Goal: Find specific page/section: Find specific page/section

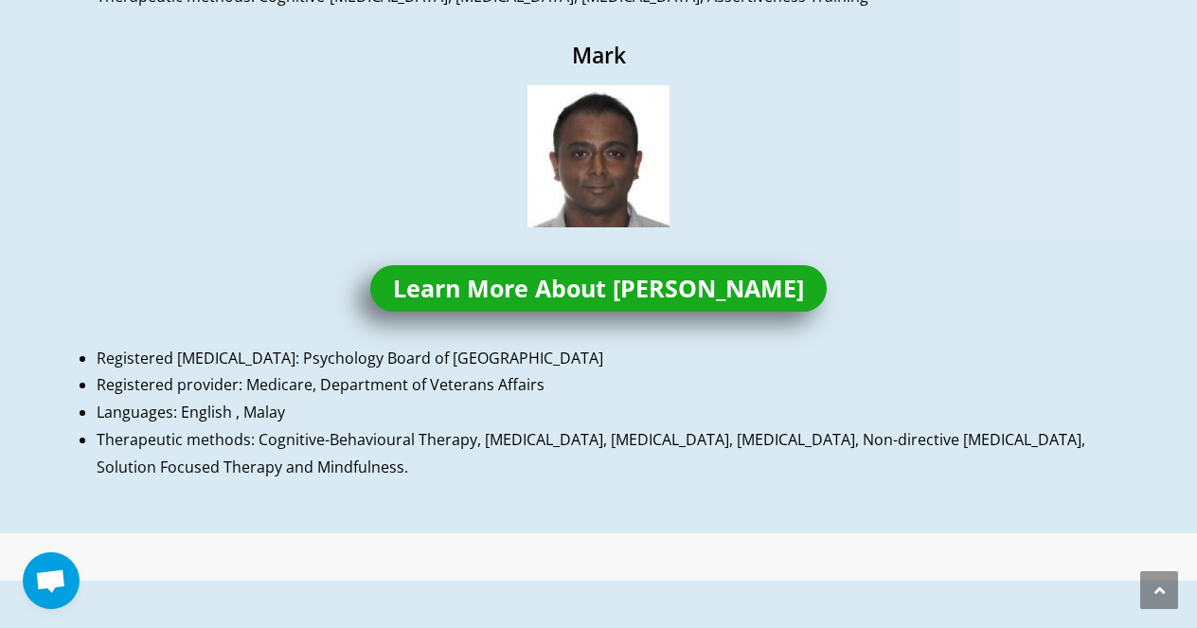
scroll to position [1489, 0]
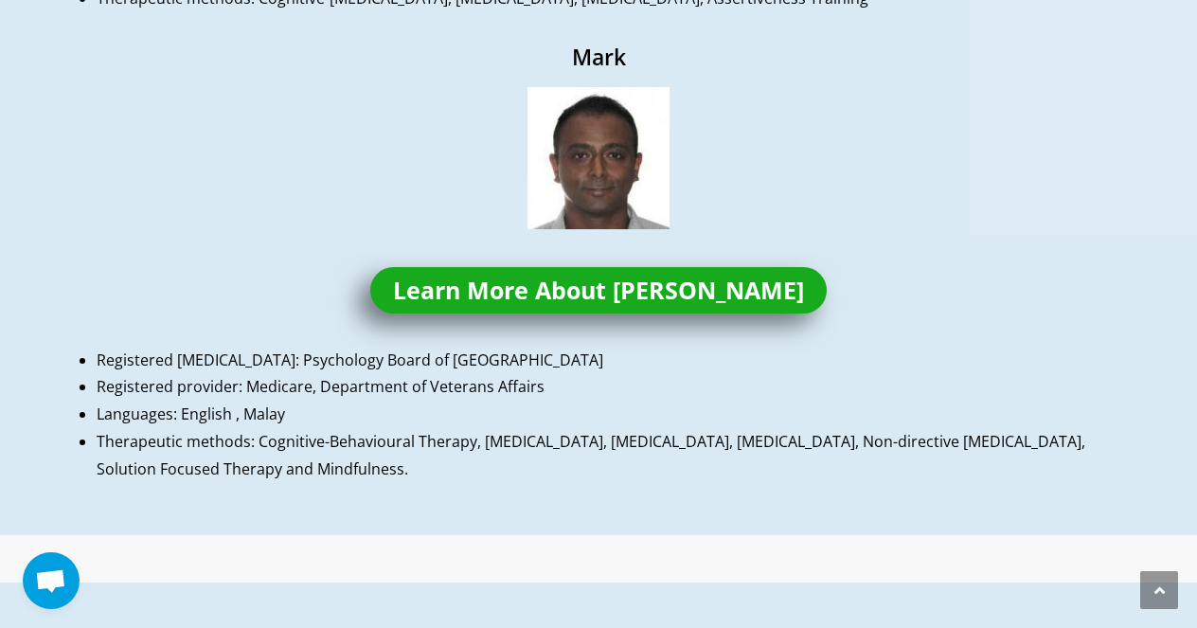
click at [615, 292] on span "Learn More About [PERSON_NAME]" at bounding box center [598, 291] width 411 height 24
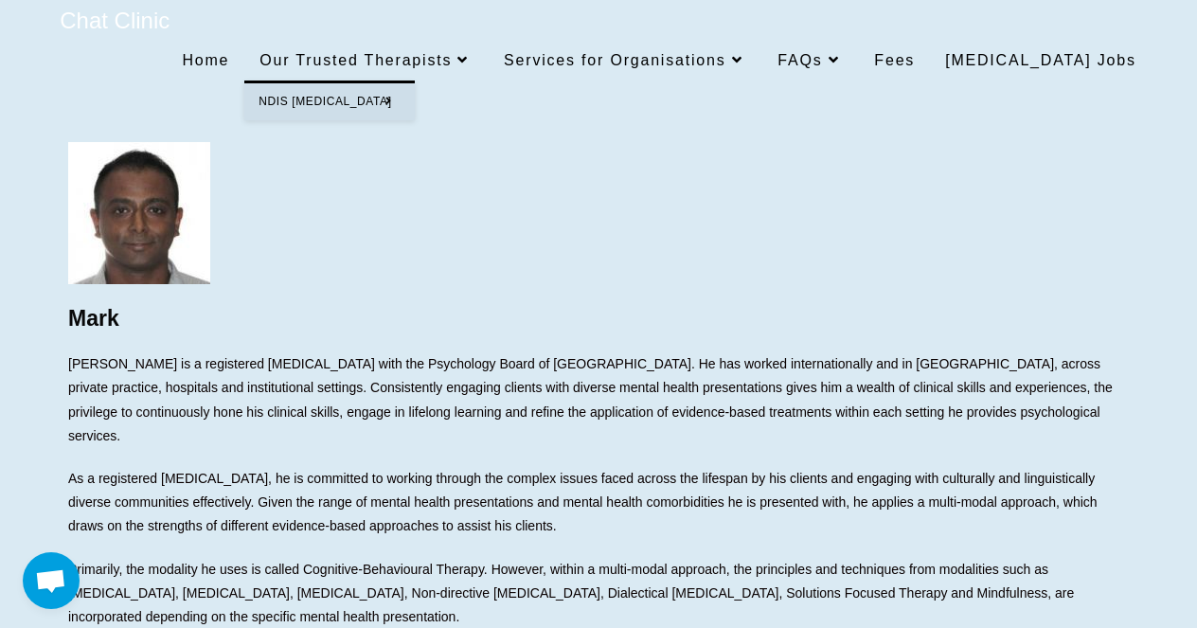
click at [469, 52] on span "Our Trusted Therapists" at bounding box center [367, 60] width 214 height 16
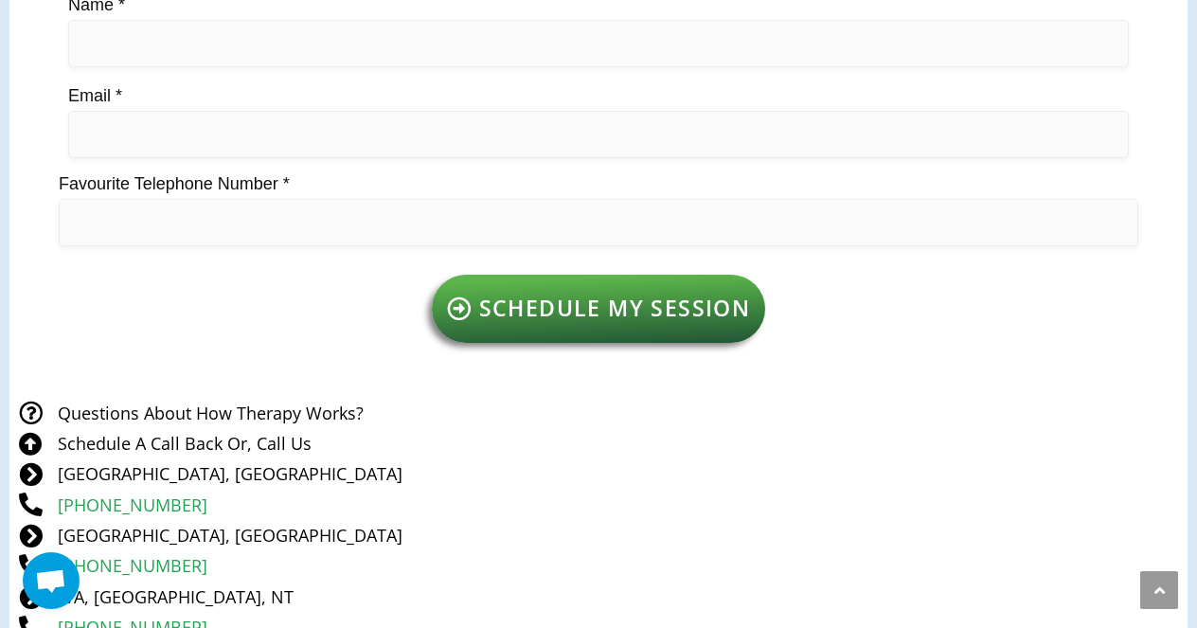
scroll to position [2199, 0]
